Goal: Find specific page/section: Find specific page/section

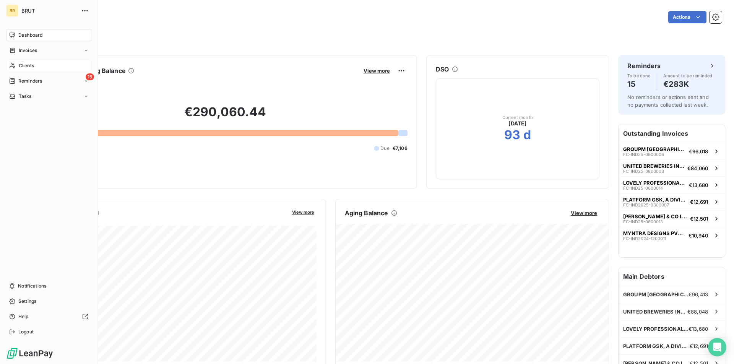
click at [55, 67] on div "Clients" at bounding box center [48, 66] width 85 height 12
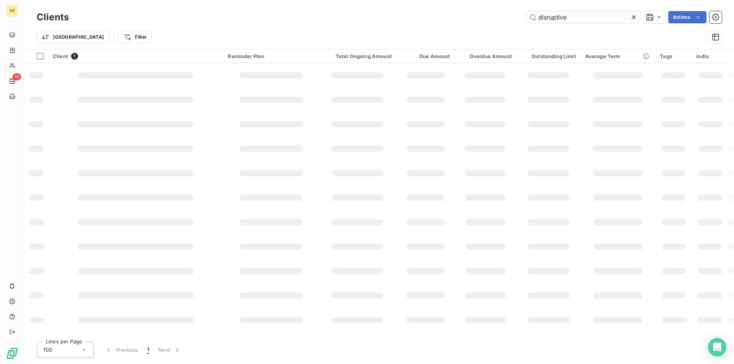
type input "disruptive"
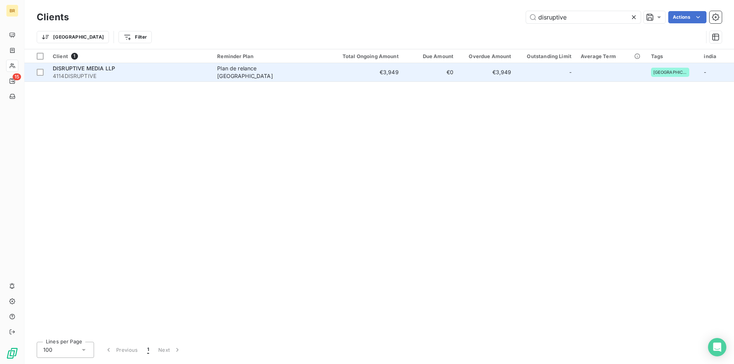
click at [315, 75] on span "Plan de relance [GEOGRAPHIC_DATA]" at bounding box center [271, 72] width 108 height 15
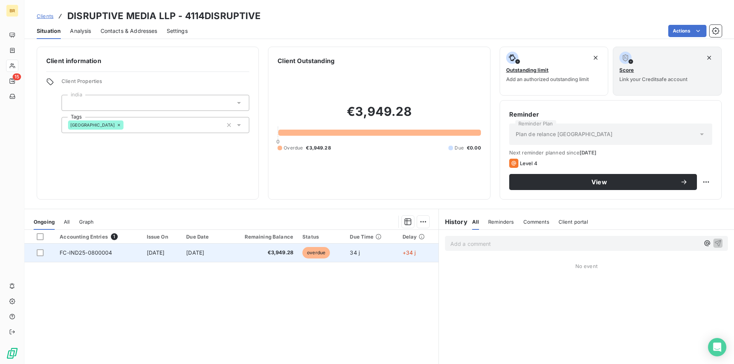
click at [127, 253] on td "FC-IND25-0800004" at bounding box center [98, 253] width 87 height 18
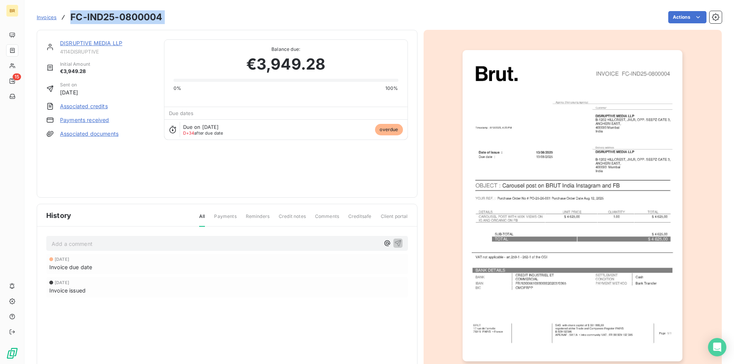
drag, startPoint x: 70, startPoint y: 18, endPoint x: 197, endPoint y: 17, distance: 126.2
click at [197, 17] on div "Invoices FC-IND25-0800004 Actions" at bounding box center [379, 17] width 685 height 16
copy section "FC-IND25-0800004 Actions"
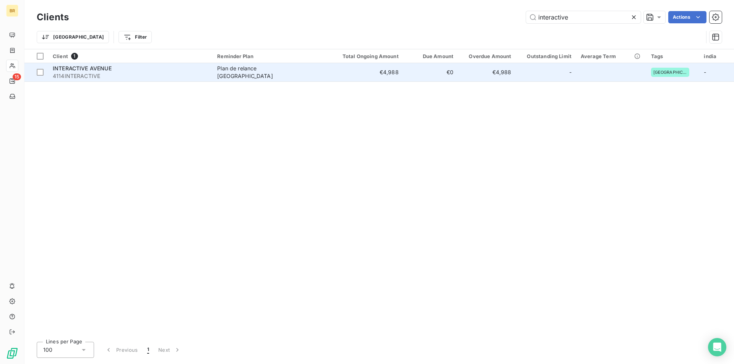
type input "interactive"
click at [151, 78] on span "4114INTERACTIVE" at bounding box center [130, 76] width 155 height 8
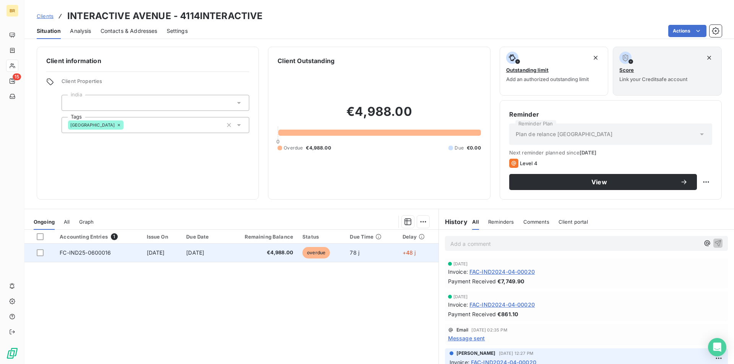
click at [277, 255] on span "€4,988.00" at bounding box center [261, 253] width 66 height 8
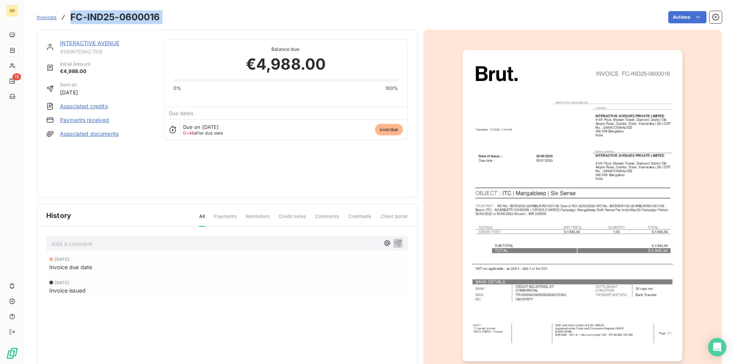
drag, startPoint x: 70, startPoint y: 16, endPoint x: 174, endPoint y: 21, distance: 104.1
click at [174, 21] on div "Invoices FC-IND25-0600016 Actions" at bounding box center [379, 17] width 685 height 16
copy section "FC-IND25-0600016 Actions"
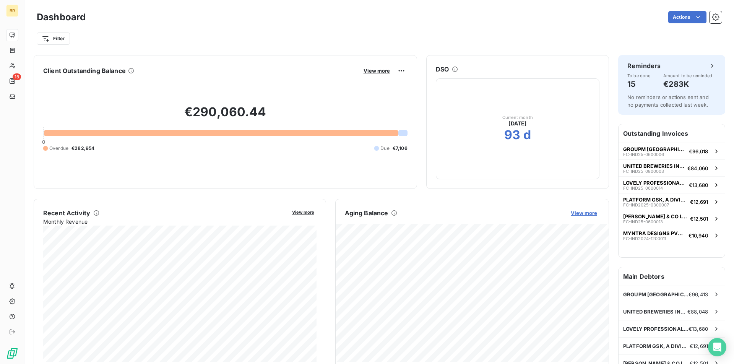
click at [586, 214] on span "View more" at bounding box center [584, 213] width 26 height 6
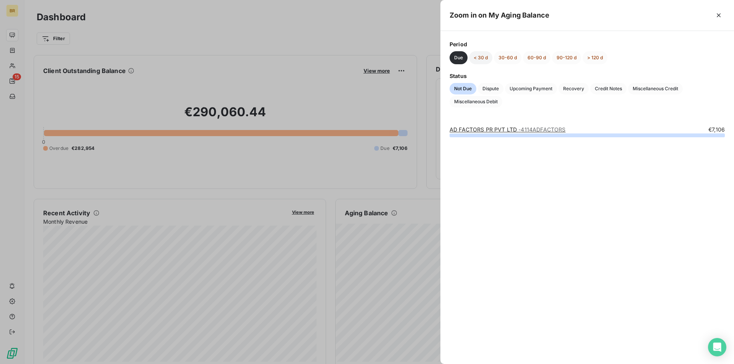
click at [483, 59] on button "< 30 d" at bounding box center [480, 57] width 23 height 13
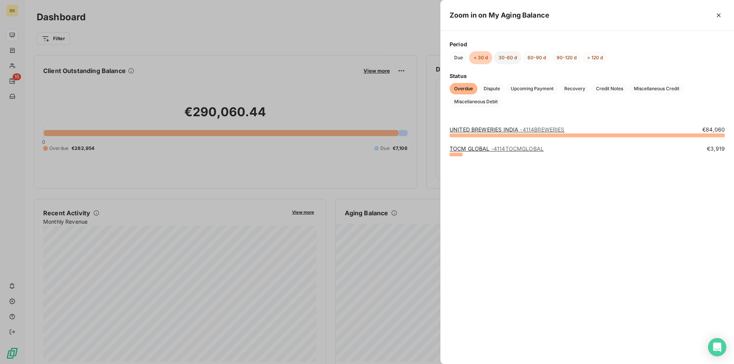
click at [505, 55] on button "30-60 d" at bounding box center [508, 57] width 28 height 13
